Goal: Task Accomplishment & Management: Manage account settings

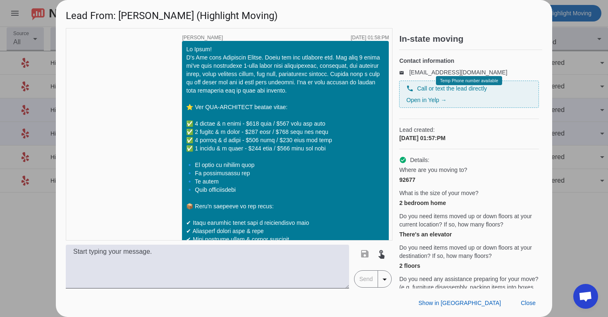
scroll to position [1867, 0]
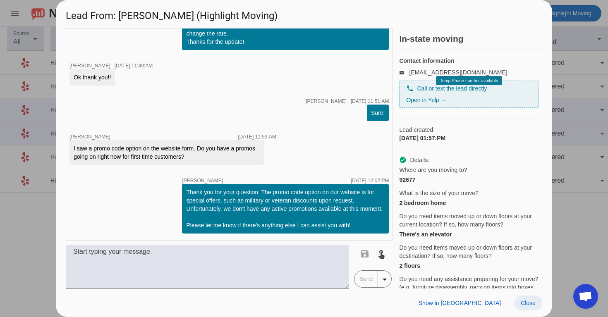
click at [530, 306] on span at bounding box center [528, 303] width 28 height 15
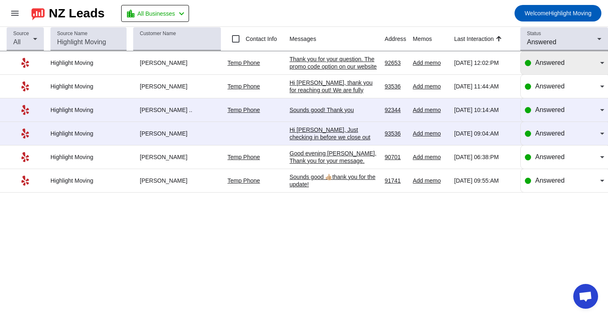
click at [581, 67] on div "Answered" at bounding box center [567, 63] width 65 height 10
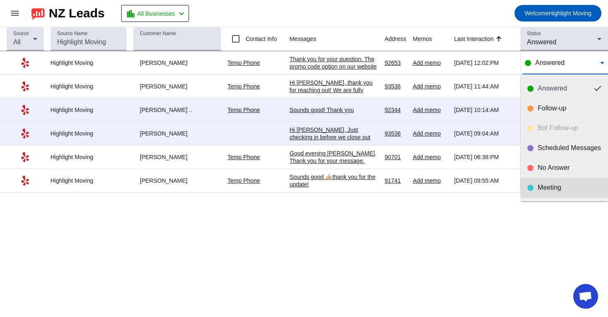
click at [542, 190] on div "Meeting" at bounding box center [569, 188] width 64 height 8
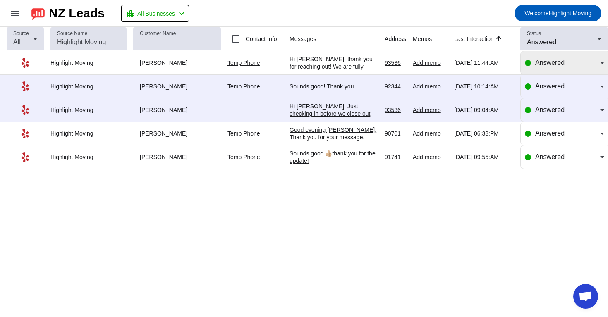
click at [530, 62] on div at bounding box center [528, 63] width 6 height 6
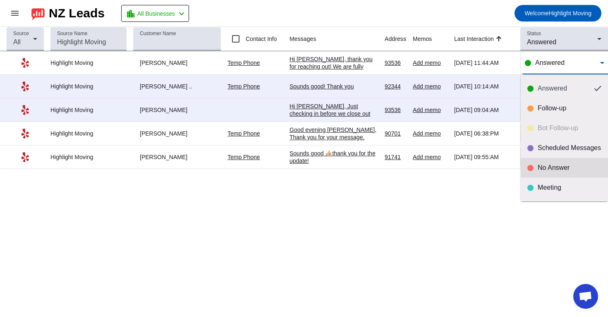
click at [541, 169] on div "No Answer" at bounding box center [569, 168] width 64 height 8
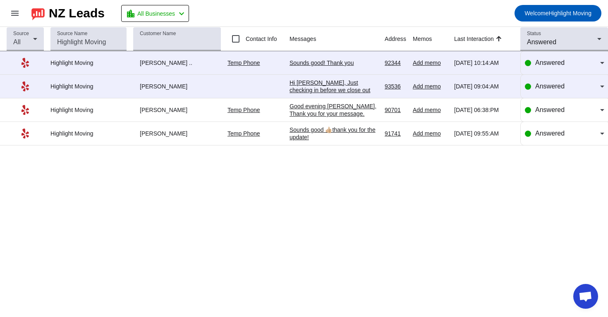
click at [329, 64] on div "Sounds good! Thank you" at bounding box center [333, 62] width 88 height 7
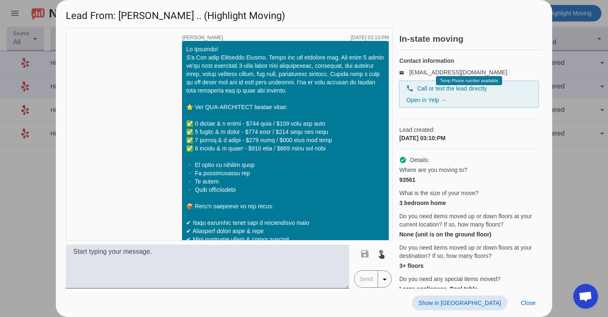
scroll to position [940, 0]
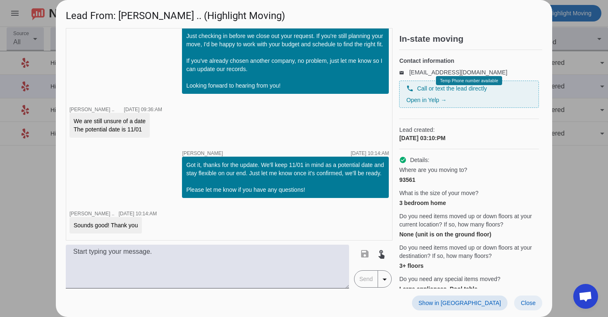
click at [530, 305] on span "Close" at bounding box center [527, 303] width 15 height 7
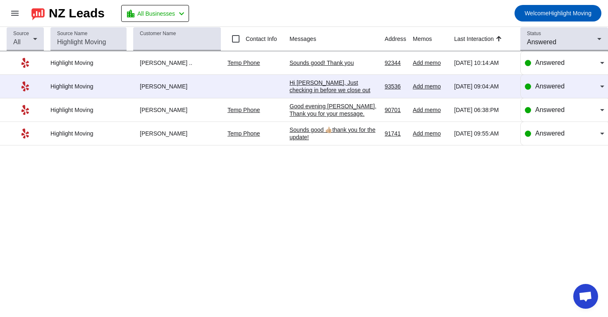
click at [322, 83] on div "Hi [PERSON_NAME], Just checking in before we close out your request. If you're …" at bounding box center [333, 120] width 88 height 82
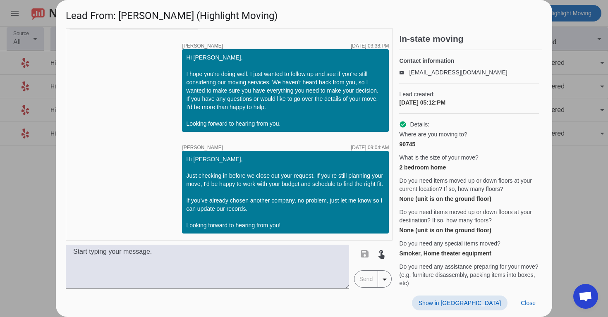
click at [485, 299] on span at bounding box center [459, 303] width 95 height 15
click at [524, 305] on span "Close" at bounding box center [527, 303] width 15 height 7
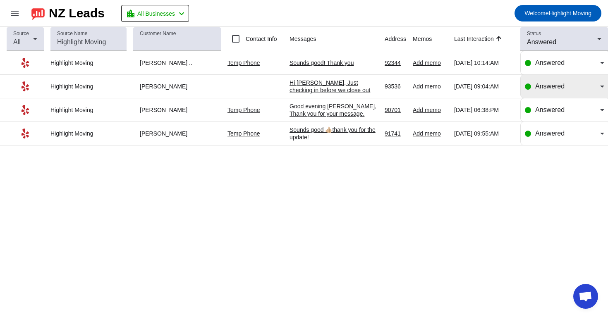
click at [582, 91] on div "Answered" at bounding box center [567, 86] width 65 height 10
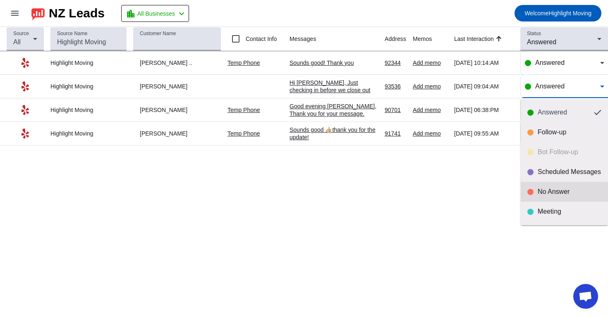
click at [538, 192] on div "No Answer" at bounding box center [569, 192] width 64 height 8
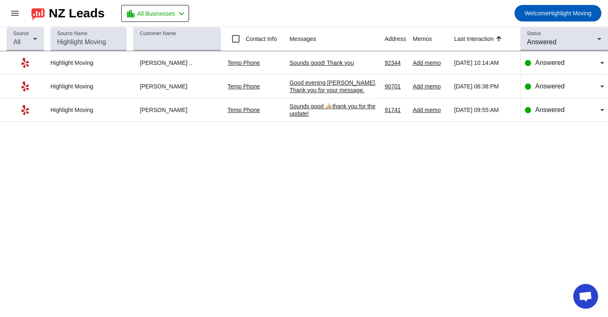
click at [323, 81] on div "Good evening [PERSON_NAME], Thank you for your message. Unfortunately we don't …" at bounding box center [333, 101] width 88 height 45
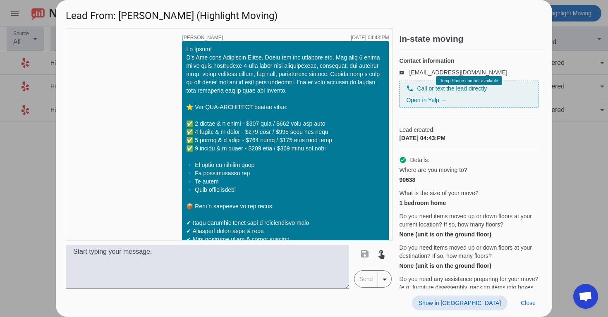
scroll to position [1095, 0]
